Goal: Task Accomplishment & Management: Use online tool/utility

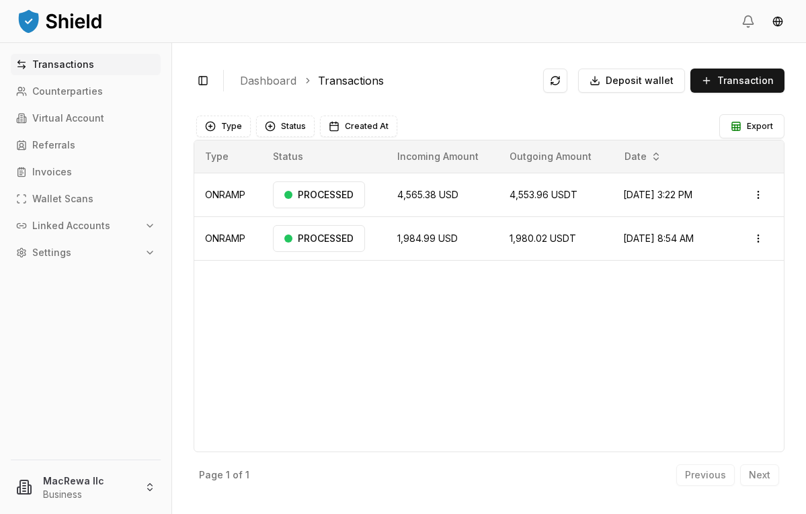
click at [152, 222] on icon "button" at bounding box center [149, 225] width 11 height 11
click at [79, 269] on p "Bank Accounts" at bounding box center [69, 272] width 70 height 9
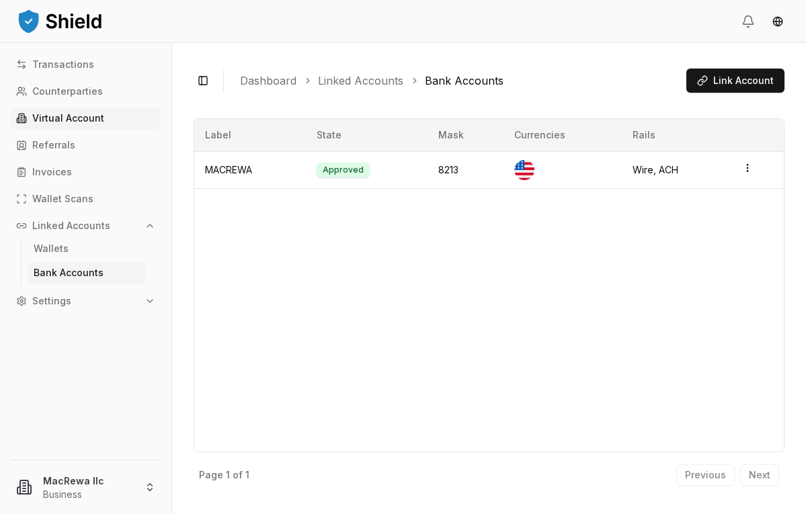
click at [69, 116] on p "Virtual Account" at bounding box center [68, 118] width 72 height 9
click at [79, 116] on p "Virtual Account" at bounding box center [68, 118] width 72 height 9
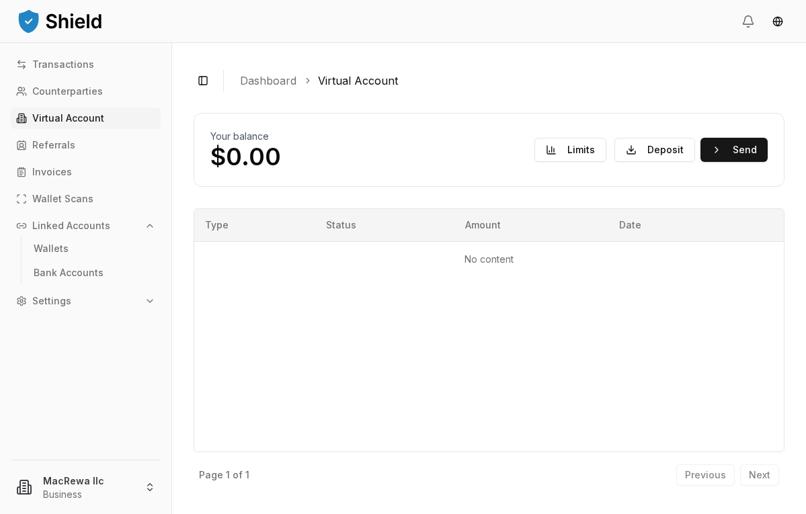
click at [349, 82] on link "Virtual Account" at bounding box center [358, 81] width 80 height 16
click at [663, 152] on button "Deposit" at bounding box center [654, 150] width 81 height 24
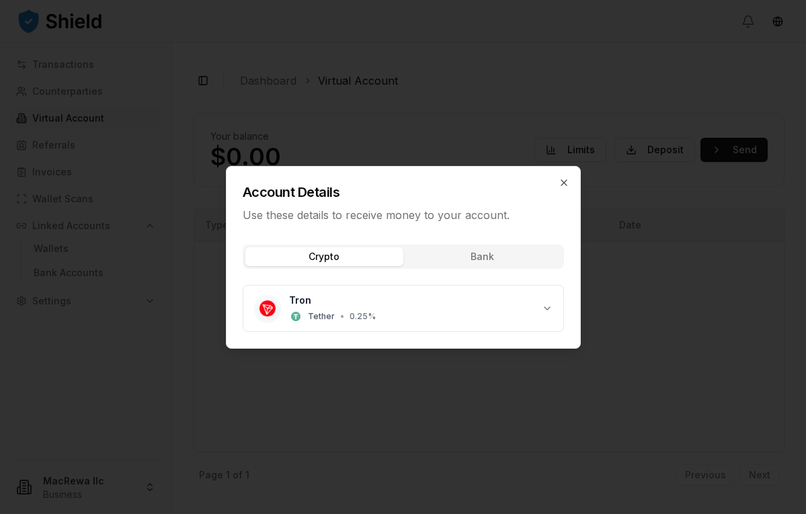
click at [500, 252] on div "Crypto Bank Tron Tether • 0.25 %" at bounding box center [403, 291] width 354 height 114
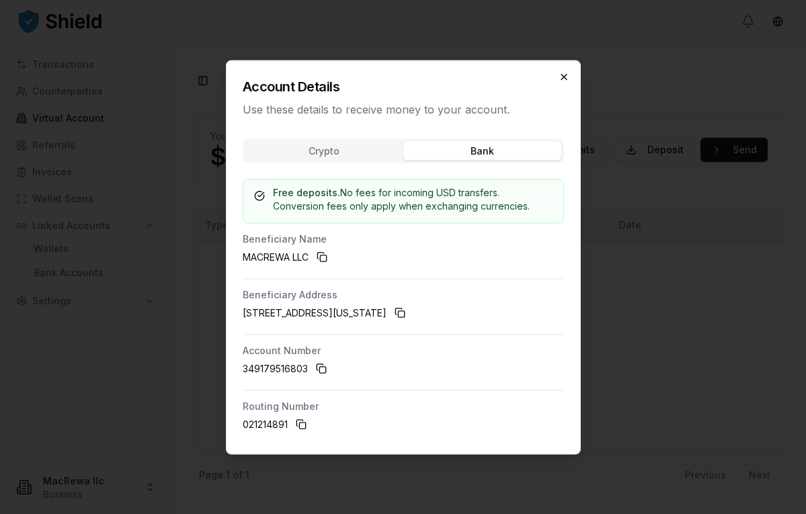
click at [562, 73] on icon "button" at bounding box center [563, 76] width 11 height 11
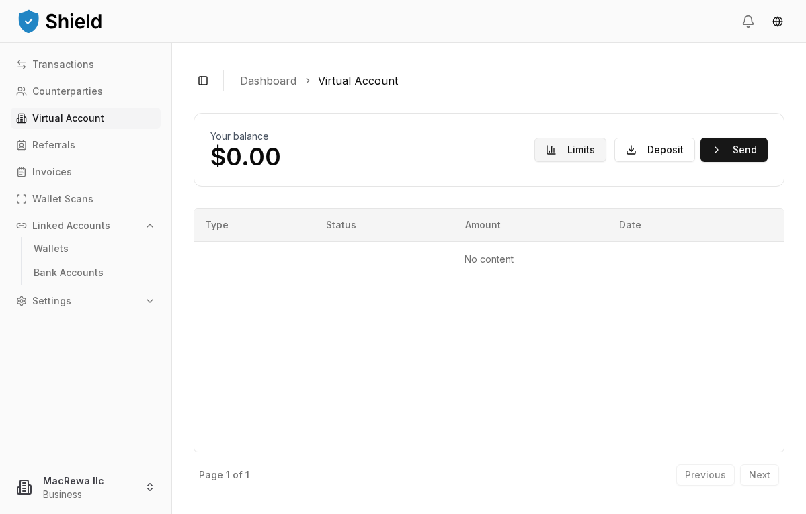
click at [568, 150] on button "Limits" at bounding box center [570, 150] width 72 height 24
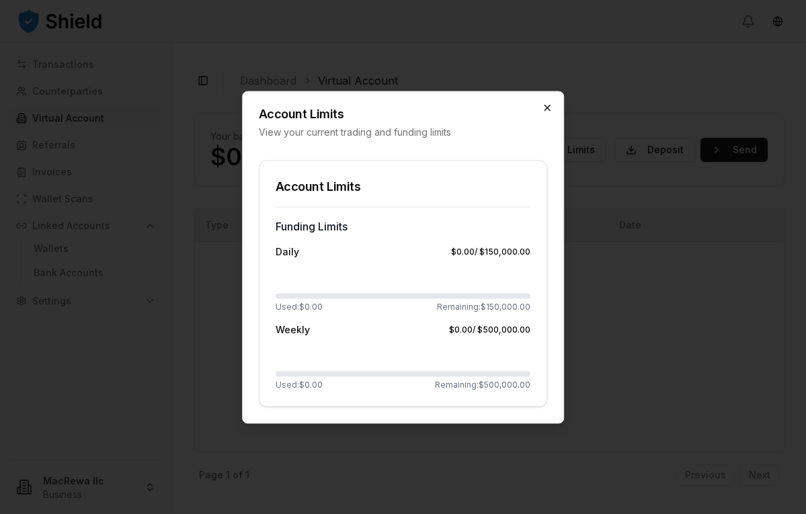
click at [548, 109] on icon "button" at bounding box center [547, 107] width 11 height 11
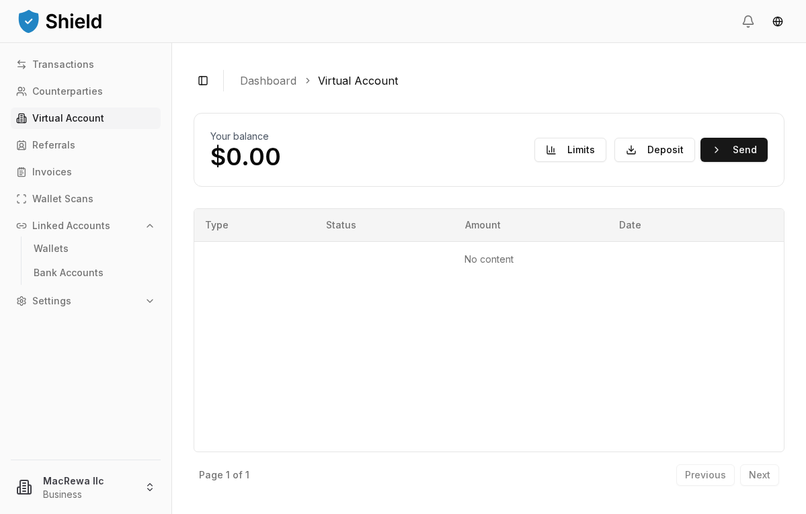
click at [763, 475] on div "Previous Next" at bounding box center [727, 475] width 103 height 22
click at [755, 153] on button "Send" at bounding box center [733, 150] width 67 height 24
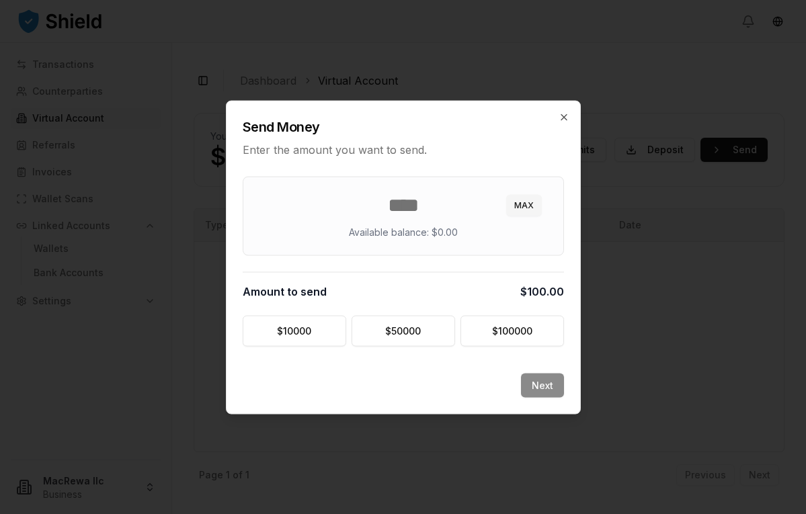
type input "***"
click at [549, 383] on div "Next" at bounding box center [403, 393] width 354 height 40
click at [420, 200] on input "***" at bounding box center [403, 205] width 288 height 24
click at [563, 114] on icon "button" at bounding box center [563, 117] width 11 height 11
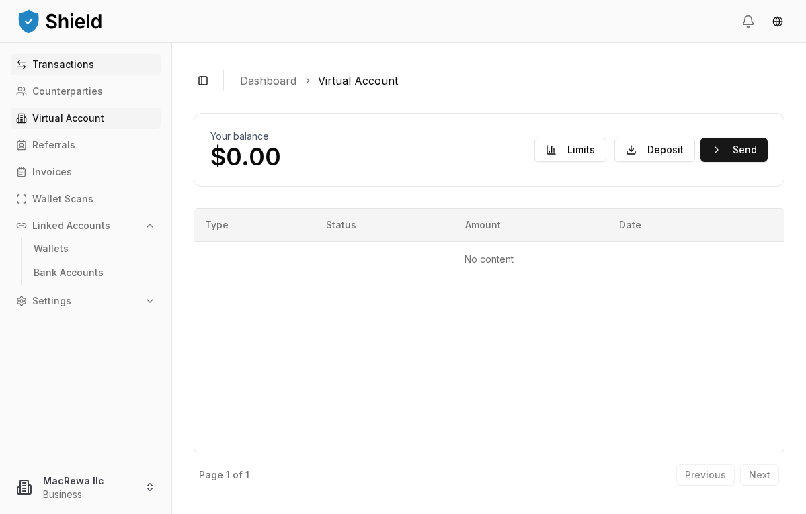
click at [69, 64] on p "Transactions" at bounding box center [63, 64] width 62 height 9
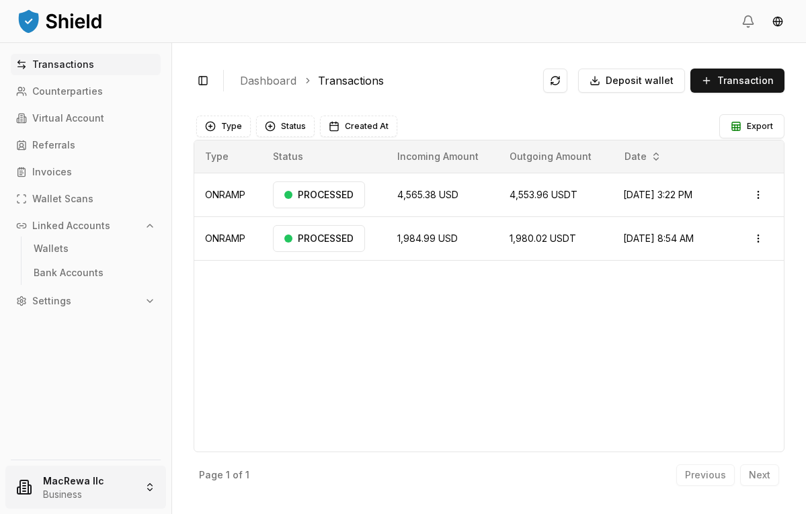
click at [93, 499] on html "Transactions Counterparties Virtual Account Referrals Invoices Wallet Scans Lin…" at bounding box center [403, 257] width 806 height 514
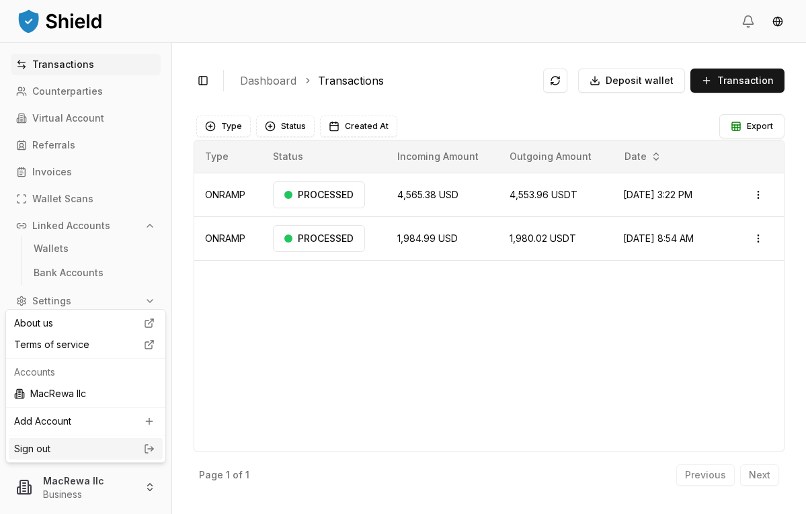
click at [83, 447] on link "Sign out" at bounding box center [85, 448] width 143 height 13
